Goal: Task Accomplishment & Management: Use online tool/utility

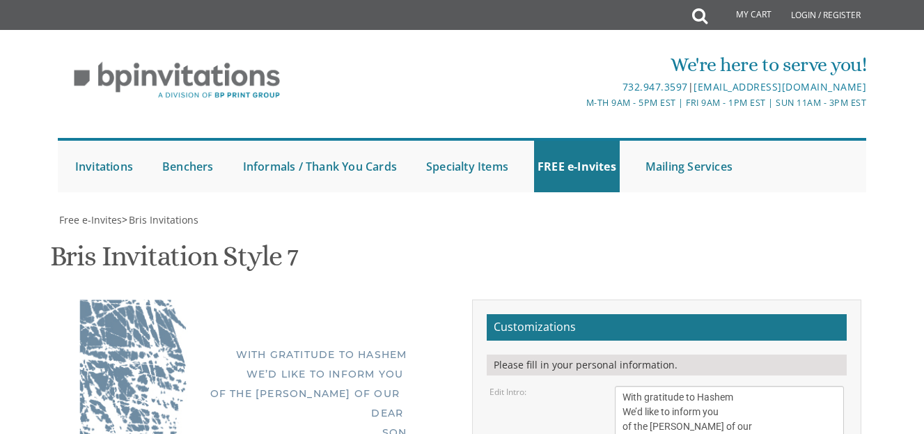
scroll to position [15, 0]
click at [622, 386] on textarea "With gratitude to Hashem We’d like to inform you of the bris of our dear son/gr…" at bounding box center [729, 419] width 229 height 67
type textarea "With gratitude to Hashem We’d like to inform you of the [PERSON_NAME] of our de…"
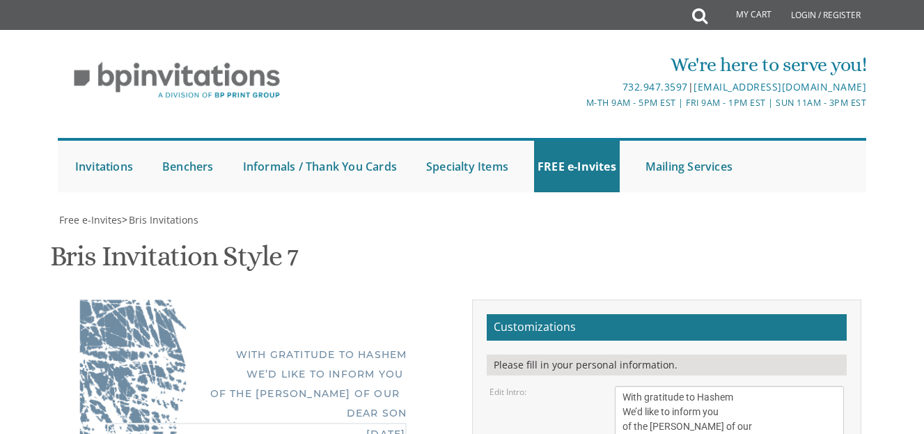
type textarea ", [DATE] Shacharis: 6:30 am Bris: 8:00 AM Ateres [PERSON_NAME] [STREET_ADDRESS]"
type textarea "T"
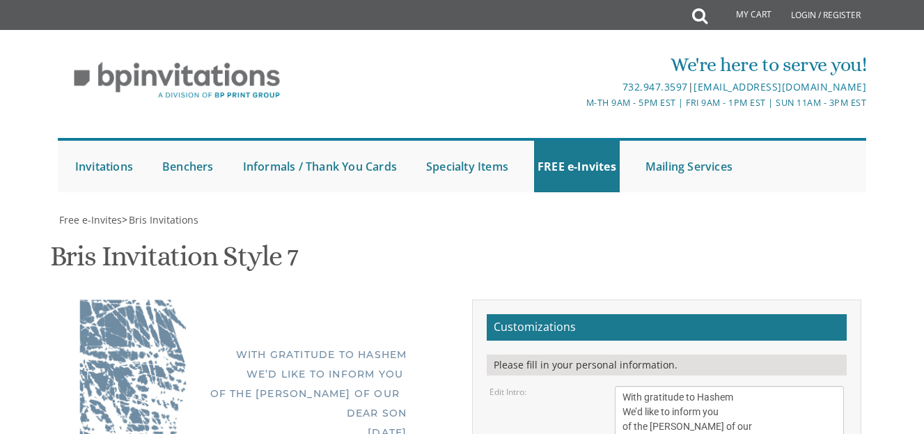
type textarea "Benzi & [PERSON_NAME] Bench"
drag, startPoint x: 739, startPoint y: 308, endPoint x: 616, endPoint y: 292, distance: 124.2
drag, startPoint x: 616, startPoint y: 292, endPoint x: 737, endPoint y: 312, distance: 122.7
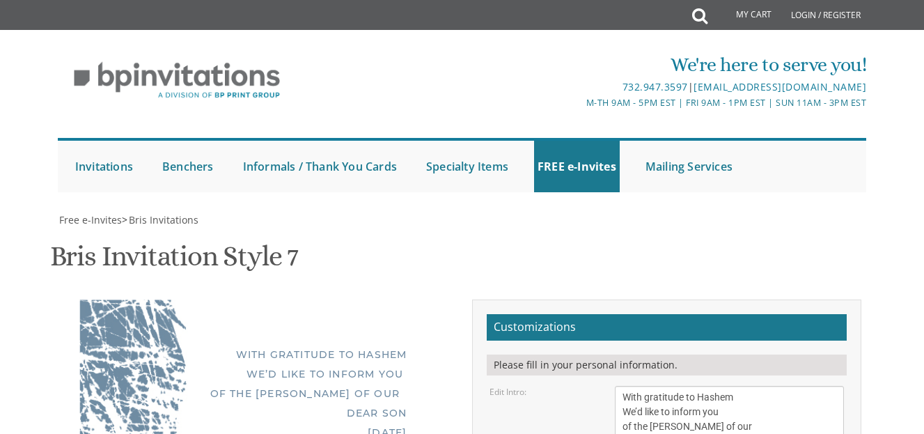
drag, startPoint x: 737, startPoint y: 312, endPoint x: 659, endPoint y: 299, distance: 79.1
type textarea "M"
